Goal: Find specific page/section: Find specific page/section

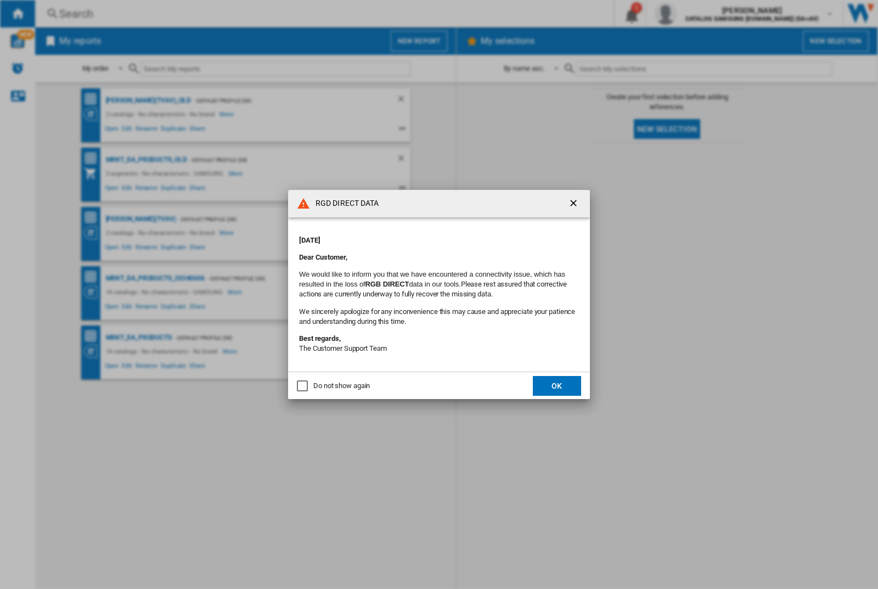
click at [699, 14] on div "RGD DIRECT DATA Monday, September 22, 2025 Dear Customer, We would like to info…" at bounding box center [439, 294] width 878 height 589
click at [699, 14] on div "RGD DIRECT DATA [DATE] Dear Customer, We would like to inform you that we have …" at bounding box center [439, 294] width 878 height 589
click at [699, 14] on div "RGD DIRECT DATA Monday, September 22, 2025 Dear Customer, We would like to info…" at bounding box center [439, 294] width 878 height 589
click at [699, 14] on div "RGD DIRECT DATA [DATE] Dear Customer, We would like to inform you that we have …" at bounding box center [439, 294] width 878 height 589
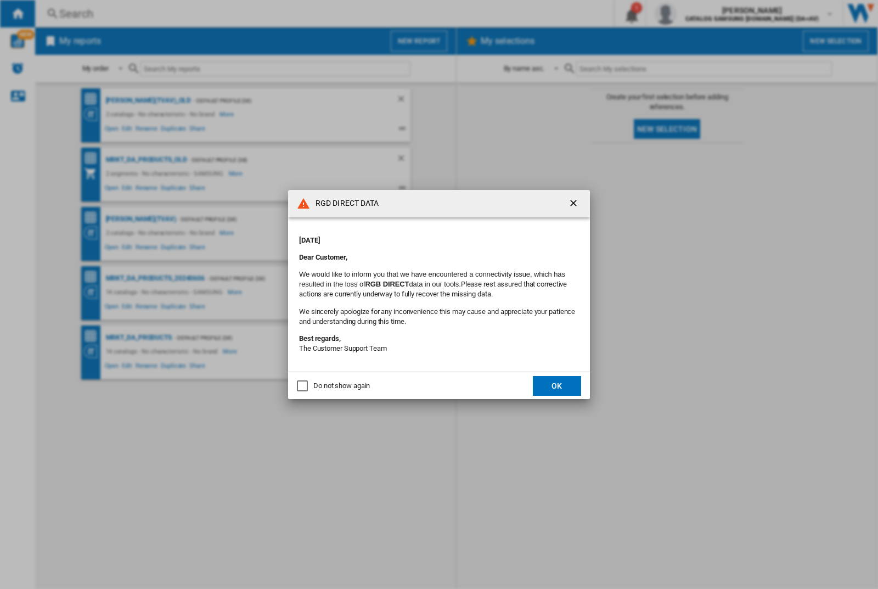
click at [699, 14] on div "RGD DIRECT DATA [DATE] Dear Customer, We would like to inform you that we have …" at bounding box center [439, 294] width 878 height 589
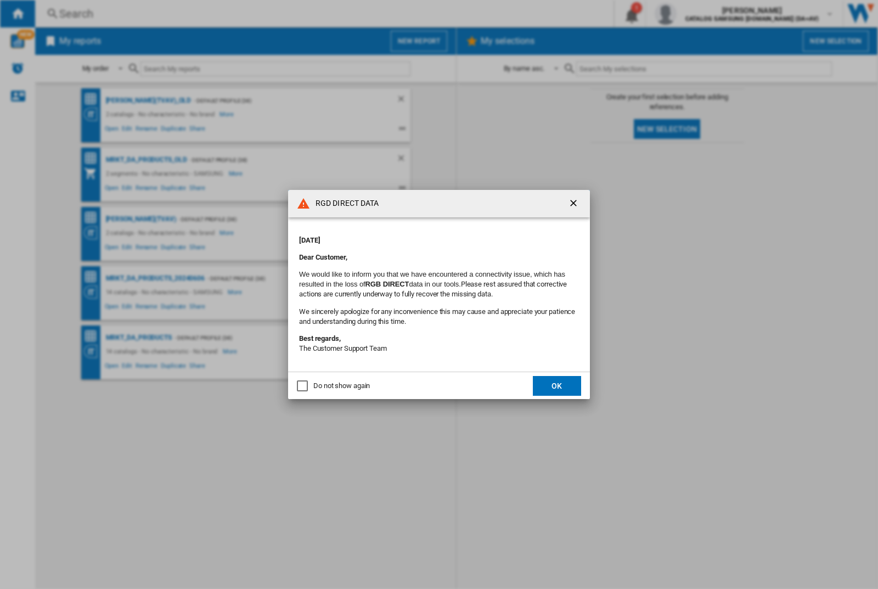
click at [699, 14] on div "RGD DIRECT DATA [DATE] Dear Customer, We would like to inform you that we have …" at bounding box center [439, 294] width 878 height 589
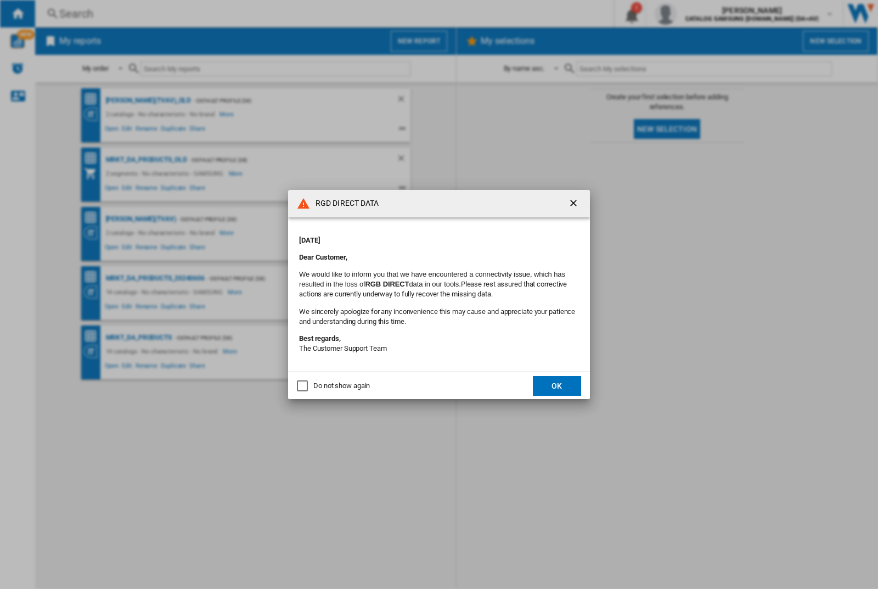
click at [699, 14] on div "RGD DIRECT DATA [DATE] Dear Customer, We would like to inform you that we have …" at bounding box center [439, 294] width 878 height 589
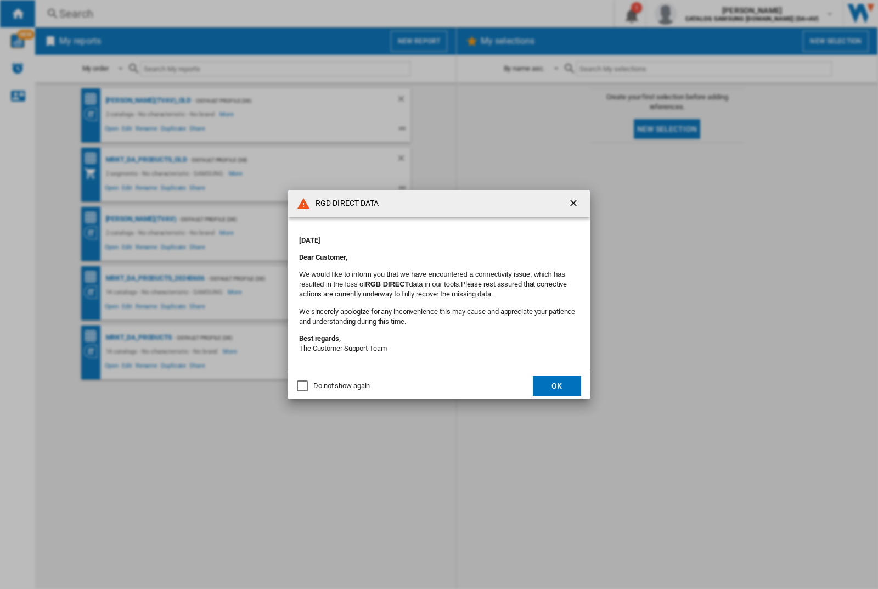
click at [699, 14] on div "RGD DIRECT DATA [DATE] Dear Customer, We would like to inform you that we have …" at bounding box center [439, 294] width 878 height 589
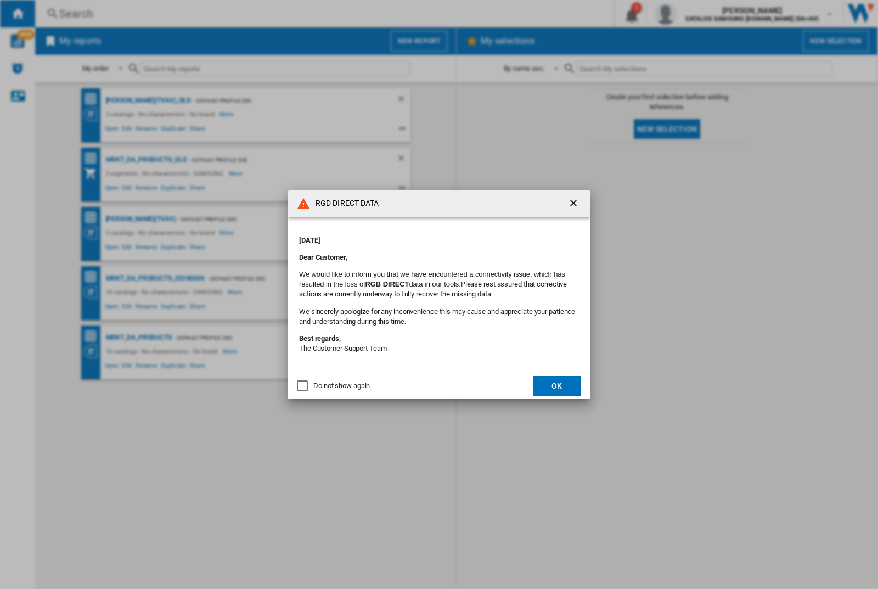
click at [699, 14] on div "RGD DIRECT DATA [DATE] Dear Customer, We would like to inform you that we have …" at bounding box center [439, 294] width 878 height 589
click at [699, 14] on div "RGD DIRECT DATA Monday, September 22, 2025 Dear Customer, We would like to info…" at bounding box center [439, 294] width 878 height 589
click at [699, 14] on div "RGD DIRECT DATA [DATE] Dear Customer, We would like to inform you that we have …" at bounding box center [439, 294] width 878 height 589
click at [699, 14] on div "RGD DIRECT DATA Monday, September 22, 2025 Dear Customer, We would like to info…" at bounding box center [439, 294] width 878 height 589
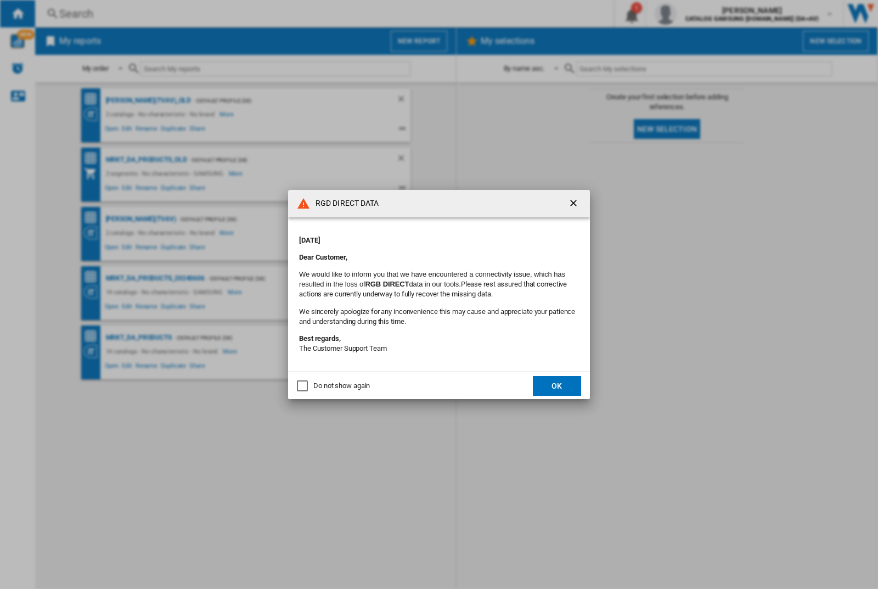
click at [699, 14] on div "RGD DIRECT DATA [DATE] Dear Customer, We would like to inform you that we have …" at bounding box center [439, 294] width 878 height 589
